Goal: Find specific page/section: Find specific page/section

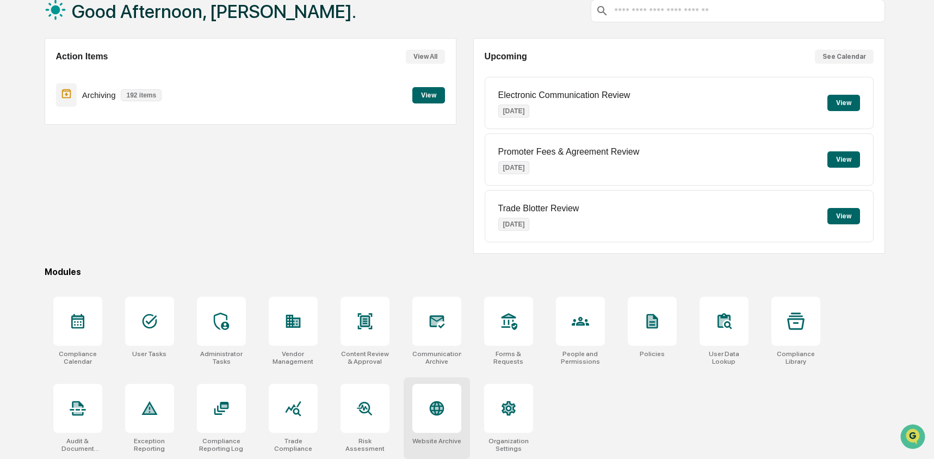
click at [419, 393] on div at bounding box center [436, 407] width 49 height 49
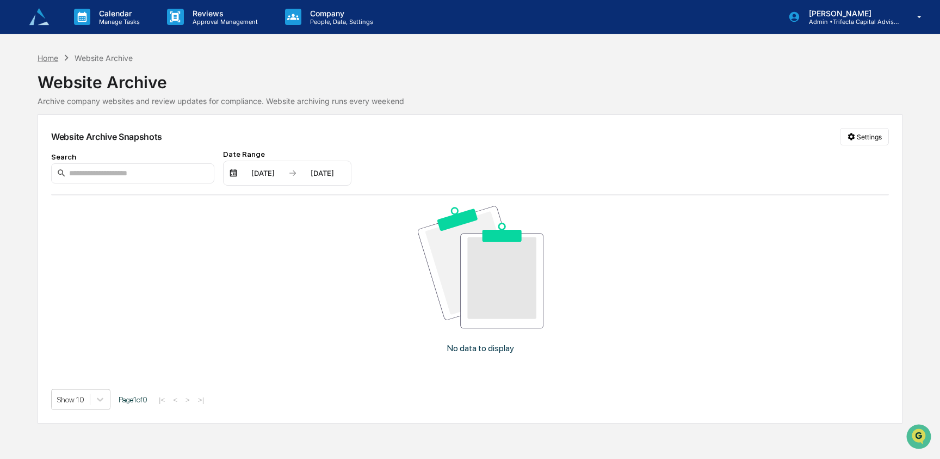
click at [53, 60] on div "Home" at bounding box center [48, 57] width 21 height 9
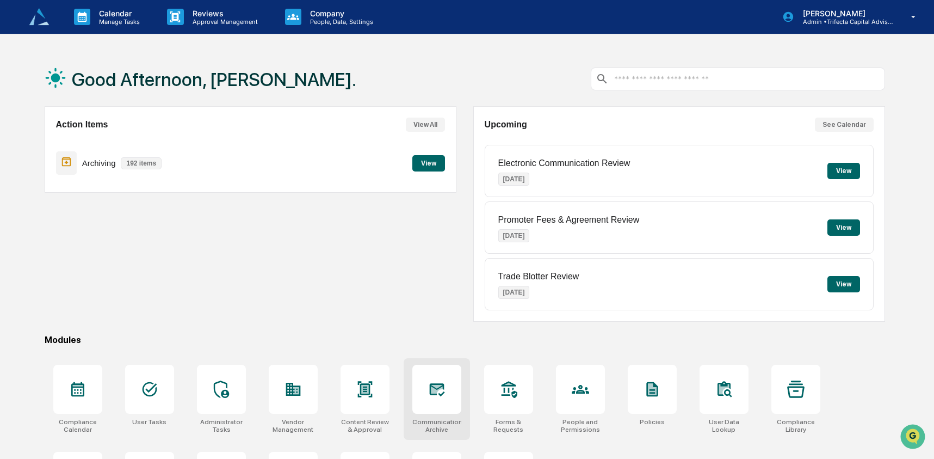
click at [440, 395] on icon at bounding box center [436, 389] width 15 height 13
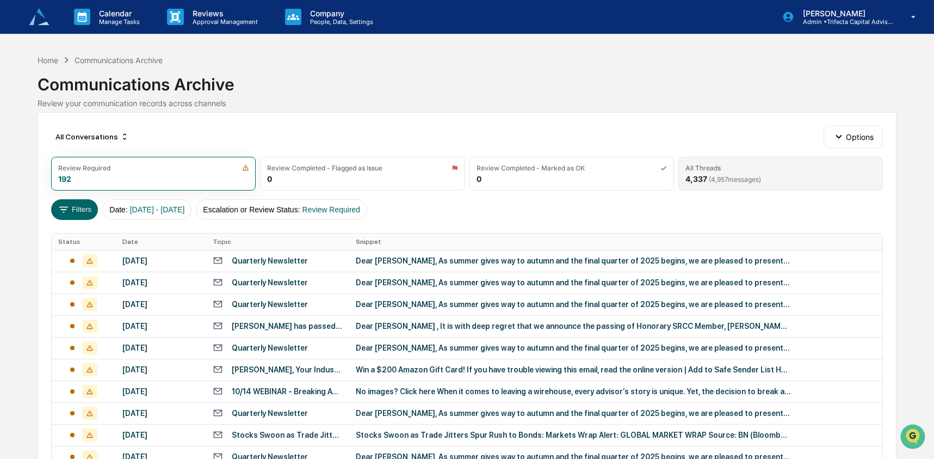
click at [775, 180] on div "All Threads 4,337 ( 4,957 messages)" at bounding box center [780, 174] width 205 height 34
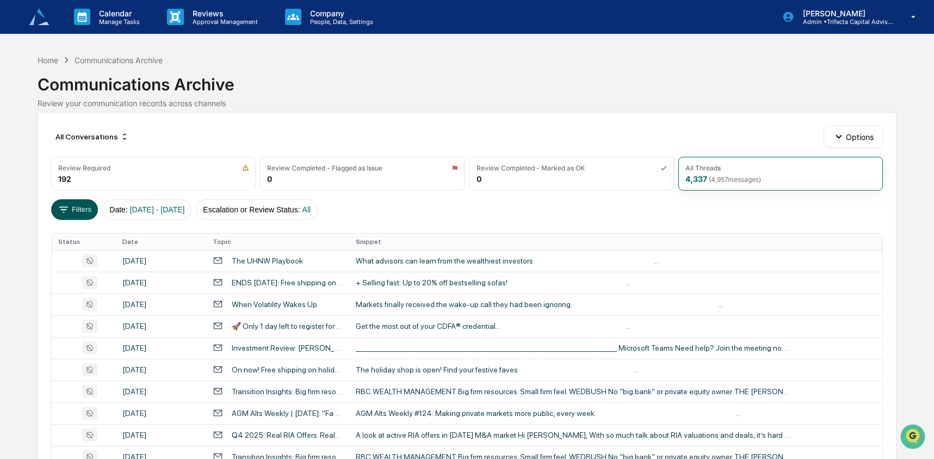
click at [84, 208] on button "Filters" at bounding box center [74, 209] width 47 height 21
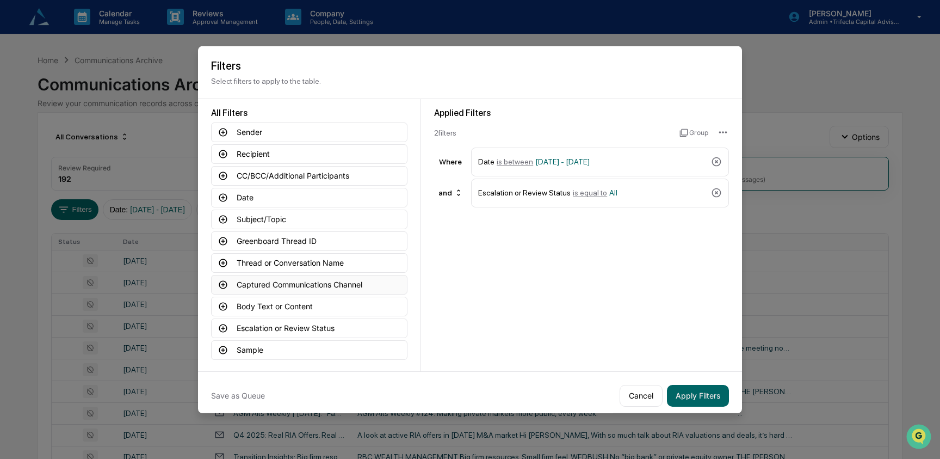
click at [276, 284] on button "Captured Communications Channel" at bounding box center [309, 284] width 196 height 20
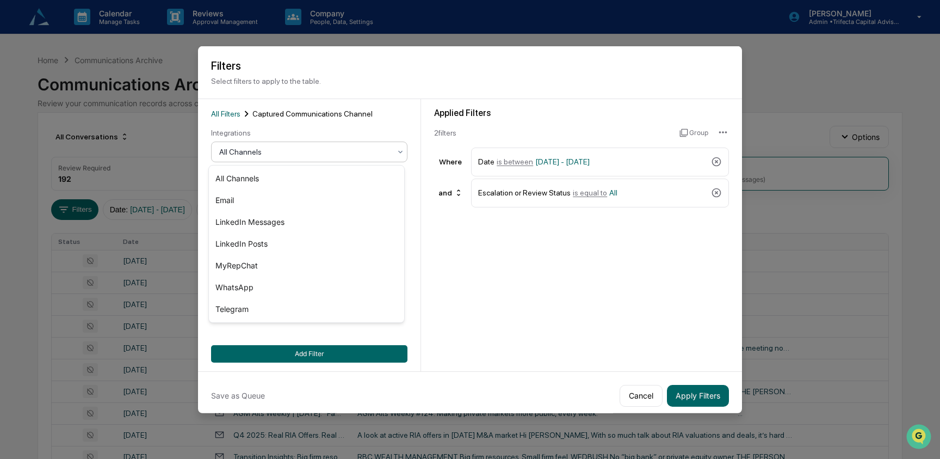
click at [310, 149] on div at bounding box center [304, 151] width 171 height 11
click at [293, 265] on div "MyRepChat" at bounding box center [306, 266] width 195 height 22
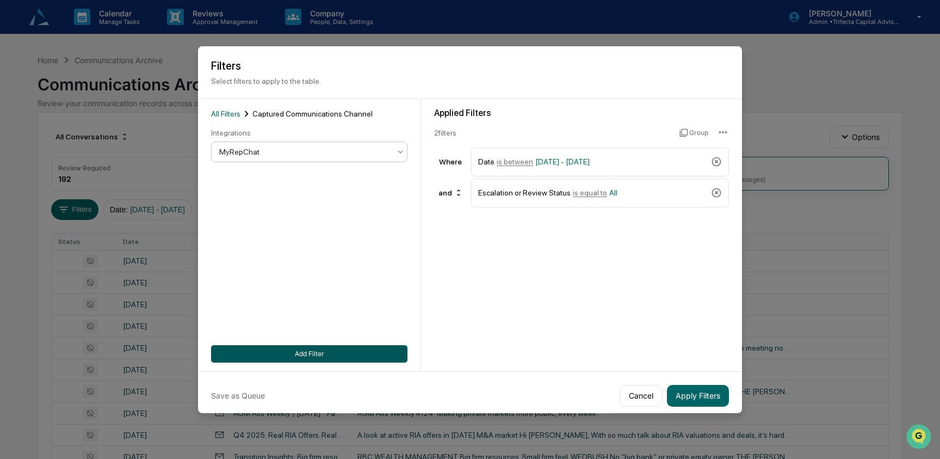
click at [300, 347] on button "Add Filter" at bounding box center [309, 352] width 196 height 17
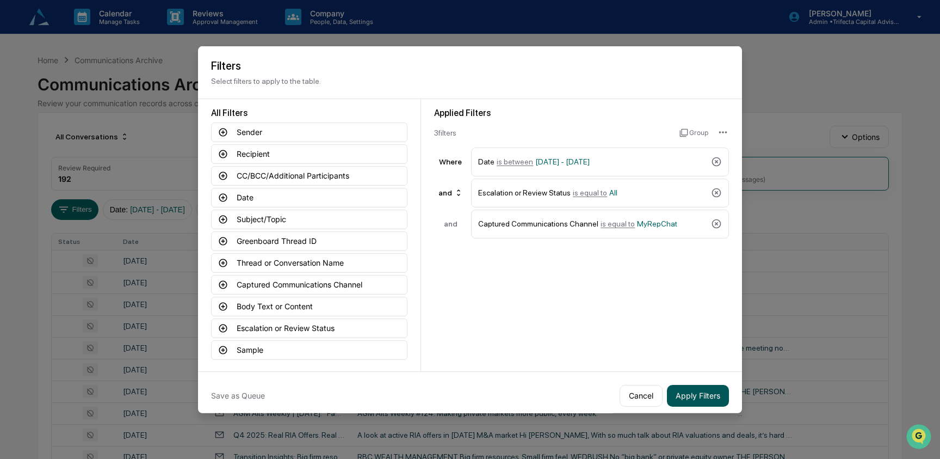
click at [693, 400] on button "Apply Filters" at bounding box center [698, 395] width 62 height 22
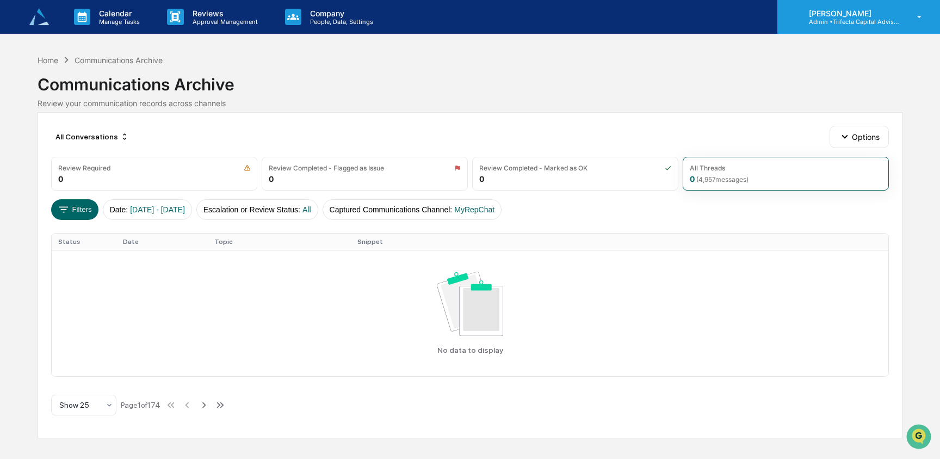
click at [853, 26] on div "[PERSON_NAME] Admin • Trifecta Capital Advisors" at bounding box center [858, 17] width 163 height 34
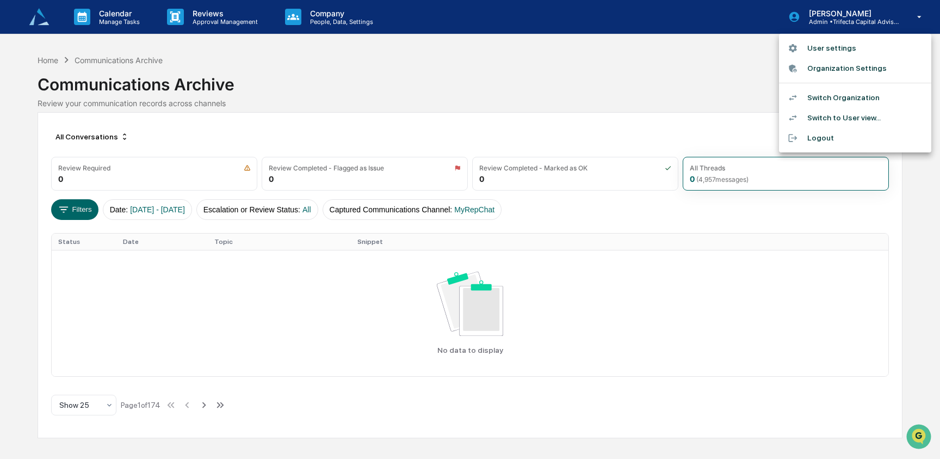
click at [841, 96] on li "Switch Organization" at bounding box center [855, 98] width 152 height 20
